Goal: Complete application form

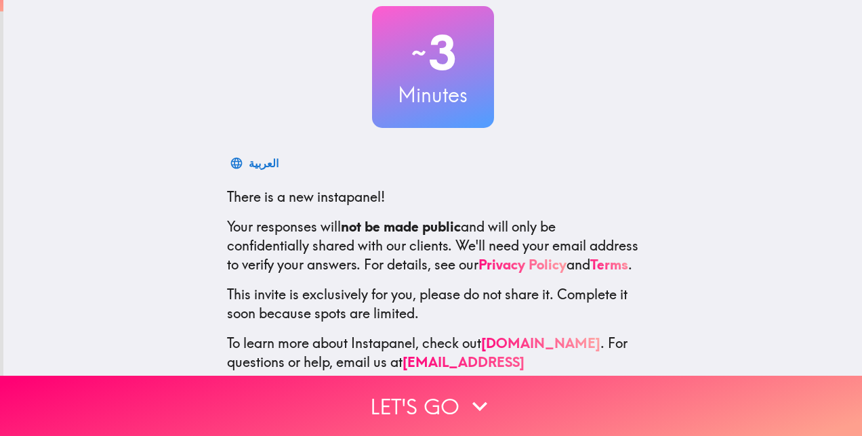
scroll to position [127, 0]
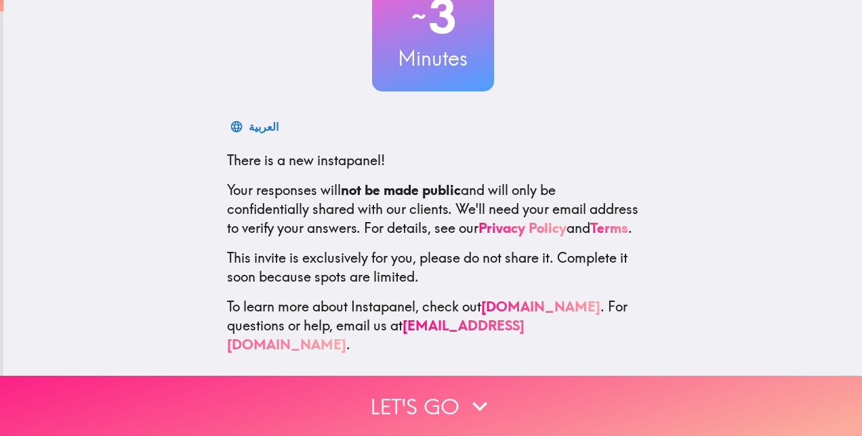
click at [468, 402] on icon "button" at bounding box center [480, 407] width 30 height 30
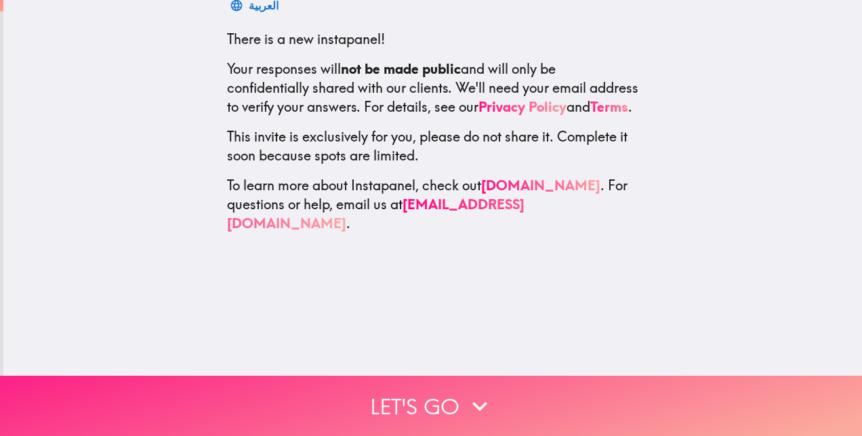
scroll to position [0, 0]
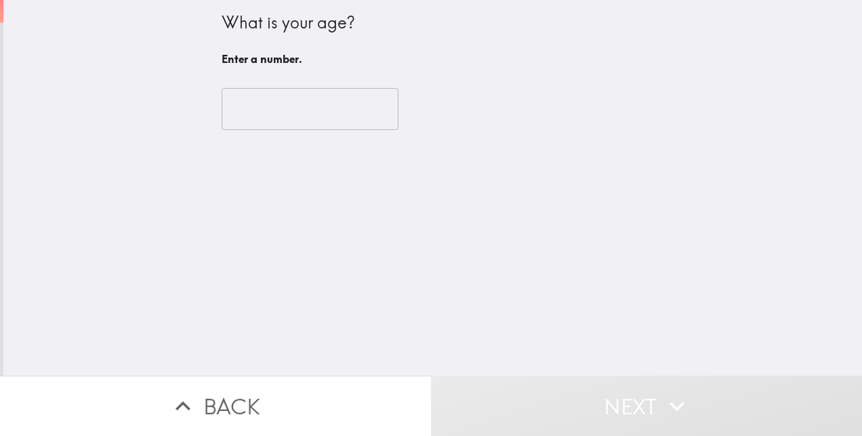
click at [307, 106] on input "number" at bounding box center [310, 109] width 177 height 42
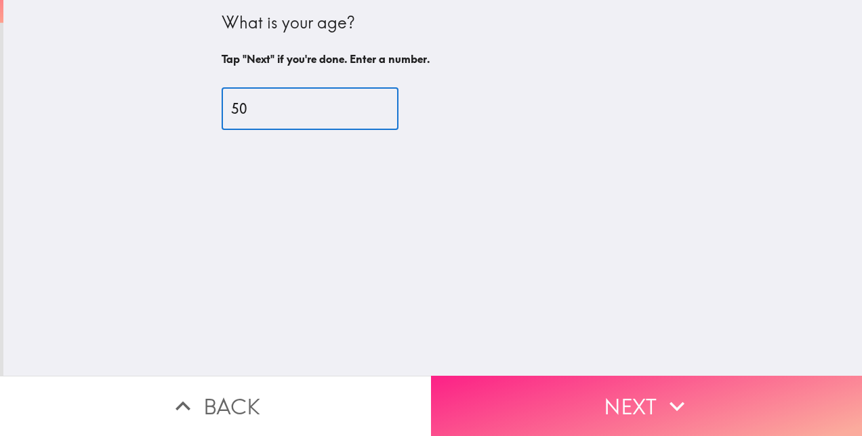
type input "50"
click at [629, 401] on button "Next" at bounding box center [646, 406] width 431 height 60
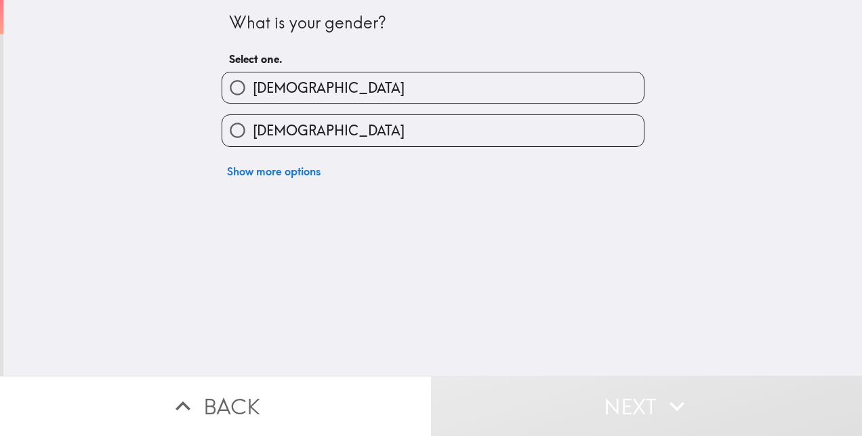
click at [482, 126] on label "[DEMOGRAPHIC_DATA]" at bounding box center [432, 130] width 421 height 30
click at [253, 126] on input "[DEMOGRAPHIC_DATA]" at bounding box center [237, 130] width 30 height 30
radio input "true"
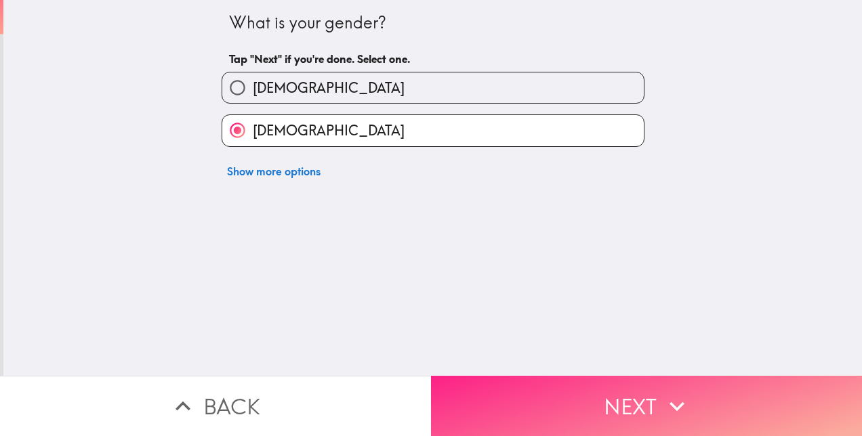
click at [606, 394] on button "Next" at bounding box center [646, 406] width 431 height 60
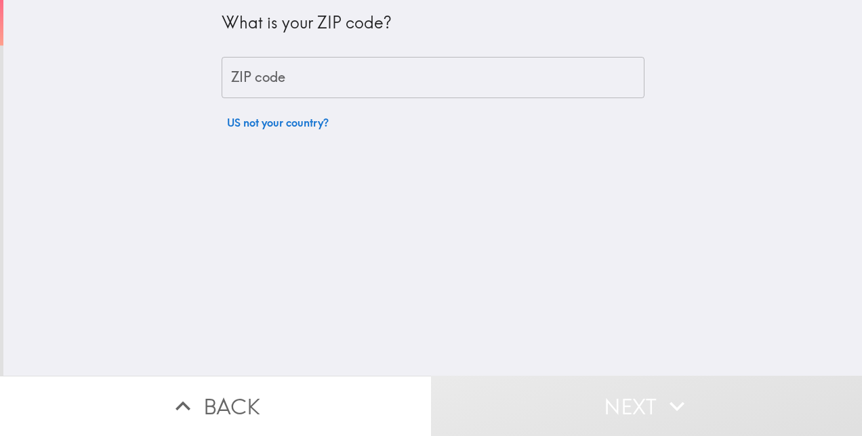
click at [339, 80] on input "ZIP code" at bounding box center [433, 78] width 423 height 42
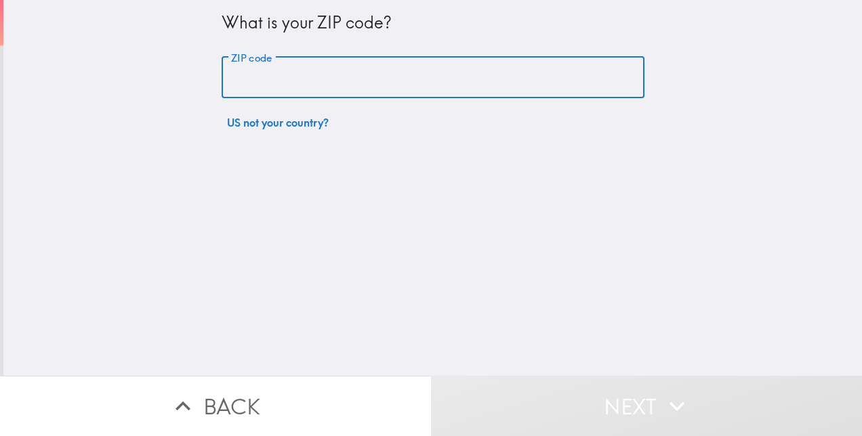
type input "47265"
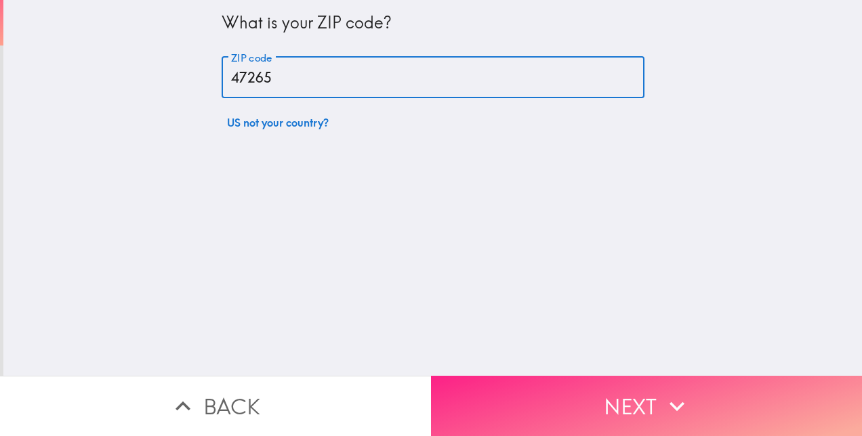
click at [636, 396] on button "Next" at bounding box center [646, 406] width 431 height 60
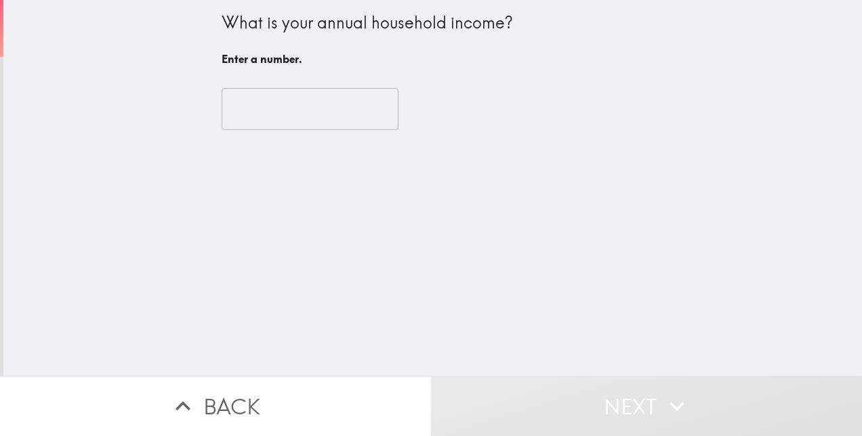
click at [321, 103] on input "number" at bounding box center [310, 109] width 177 height 42
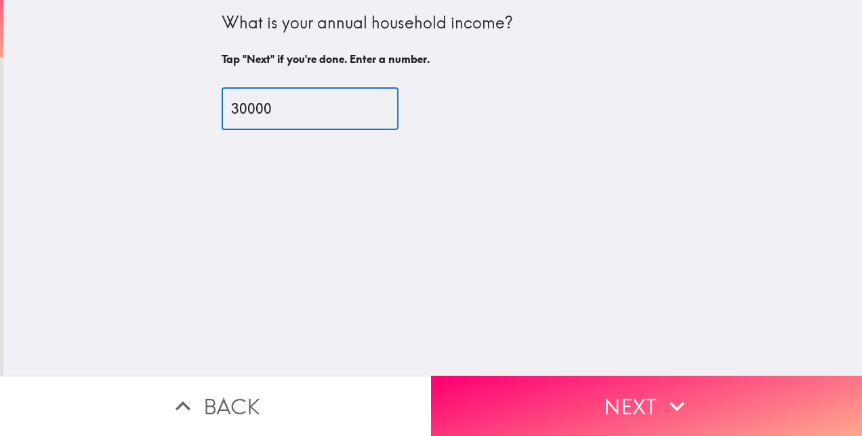
type input "30000"
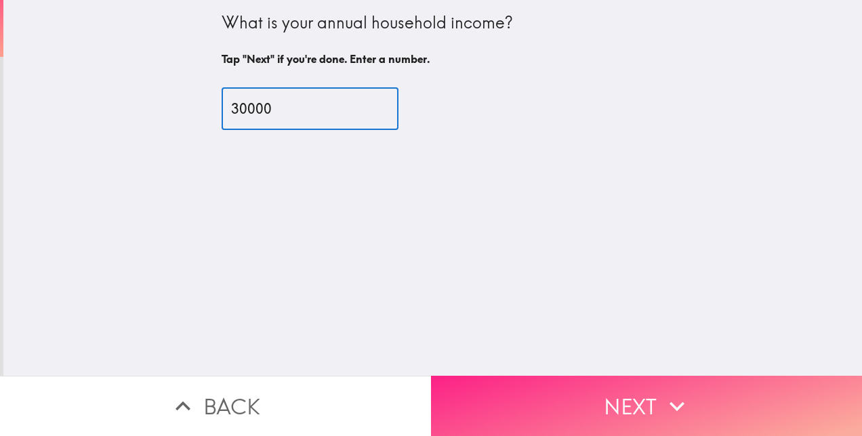
click at [598, 385] on button "Next" at bounding box center [646, 406] width 431 height 60
